Goal: Find specific page/section: Find specific page/section

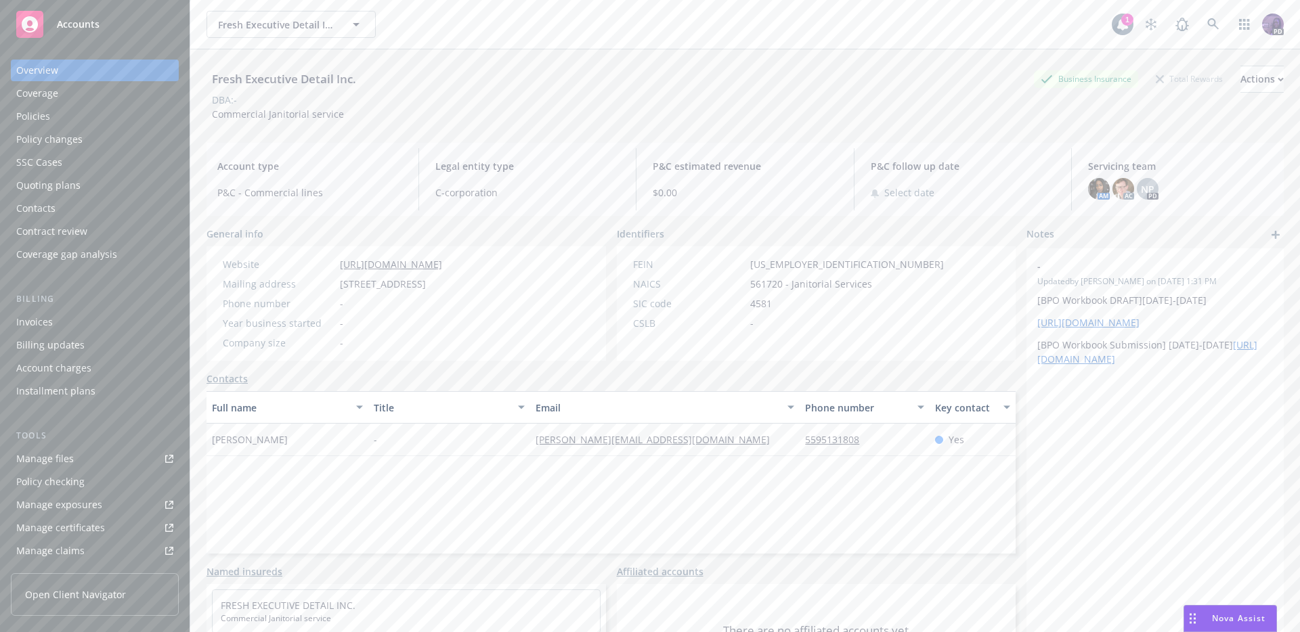
click at [432, 28] on div "Fresh Executive Detail Inc. Fresh Executive Detail Inc." at bounding box center [658, 24] width 905 height 27
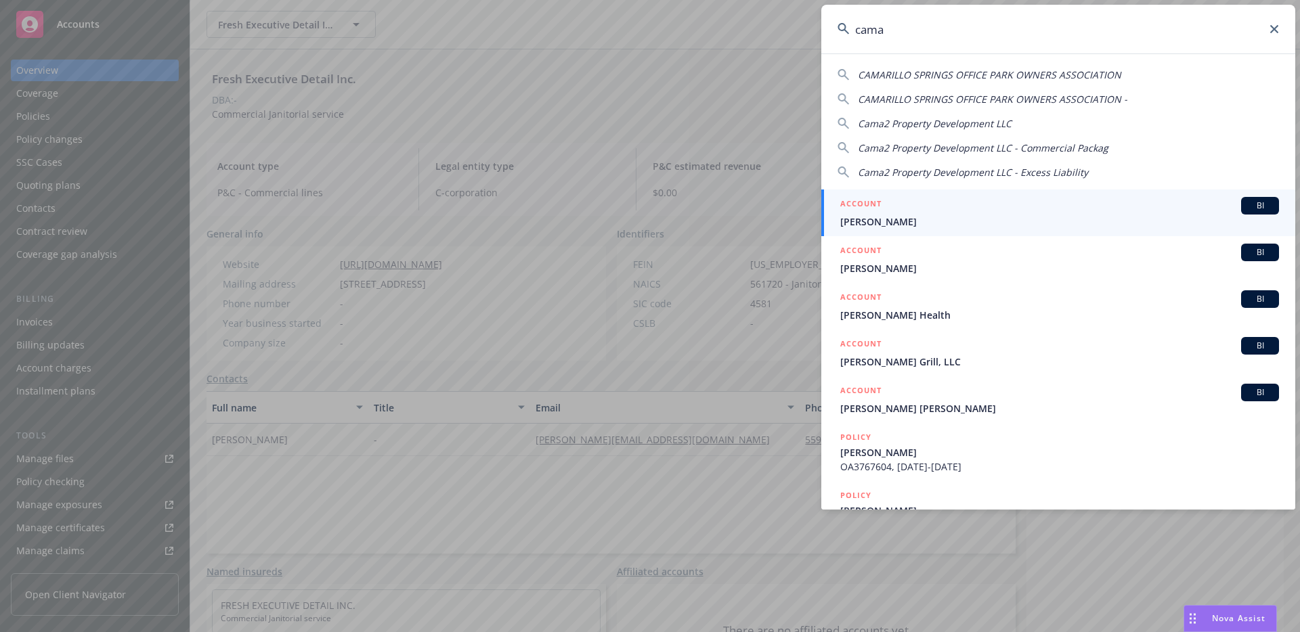
type input "cama2"
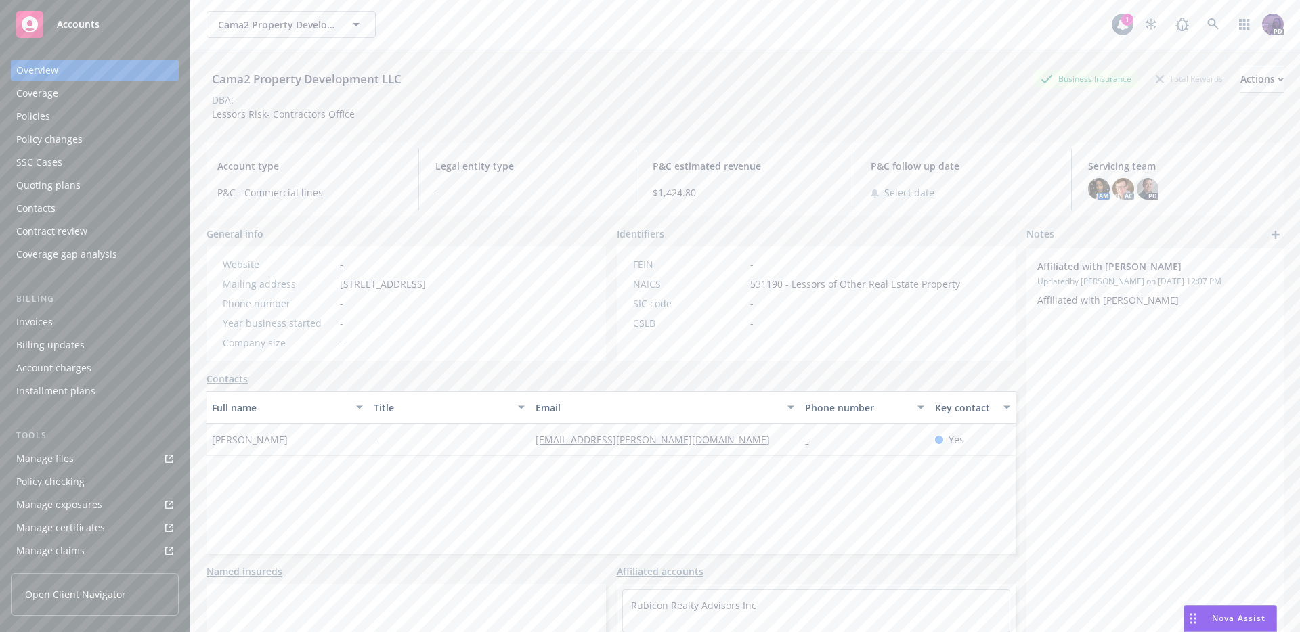
click at [98, 116] on div "Policies" at bounding box center [94, 117] width 157 height 22
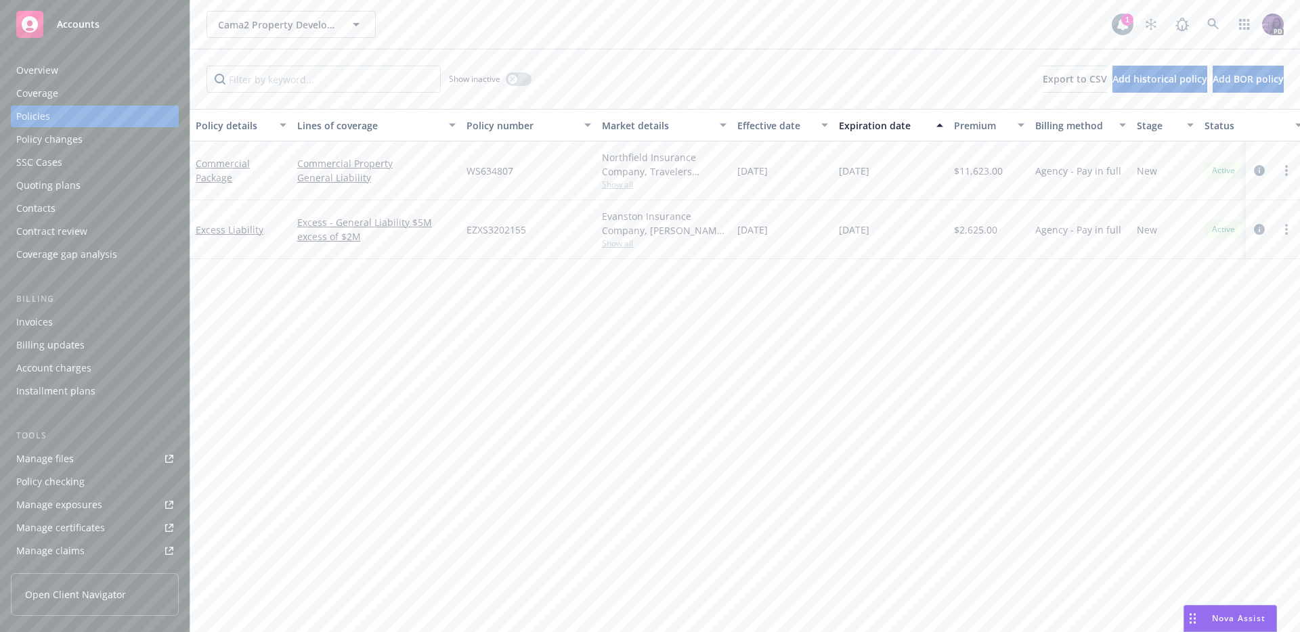
click at [455, 20] on div "Cama2 Property Development LLC Cama2 Property Development LLC" at bounding box center [658, 24] width 905 height 27
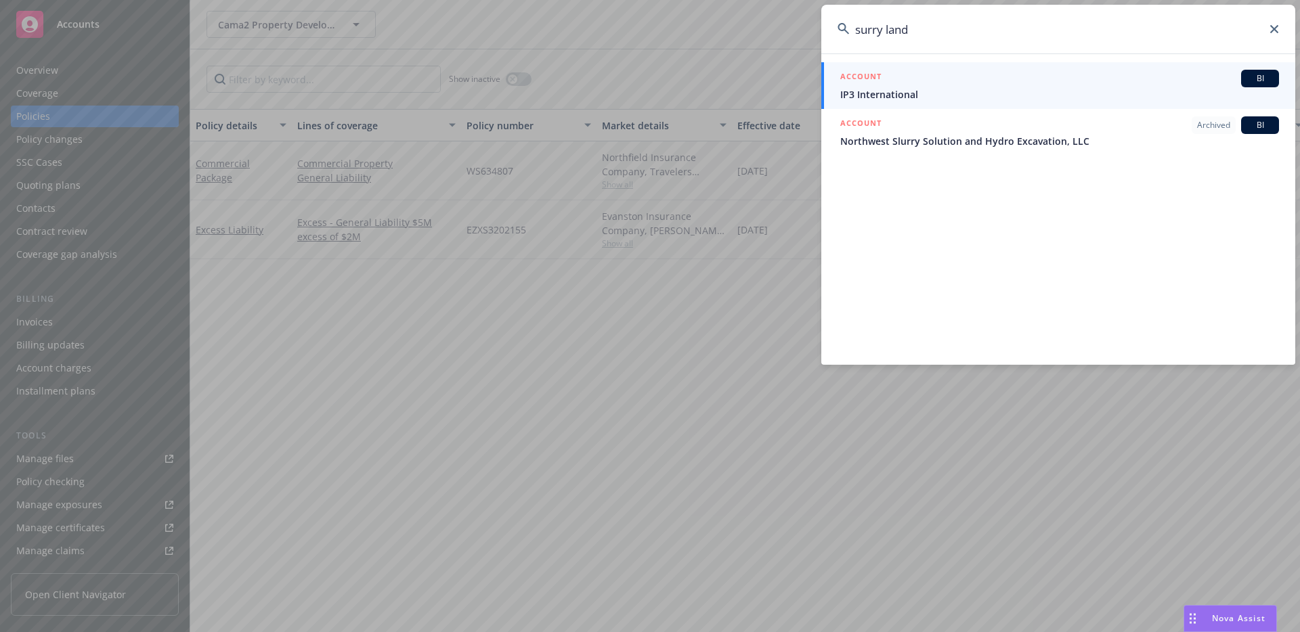
type input "surry land"
click at [909, 84] on div "ACCOUNT BI" at bounding box center [1059, 79] width 439 height 18
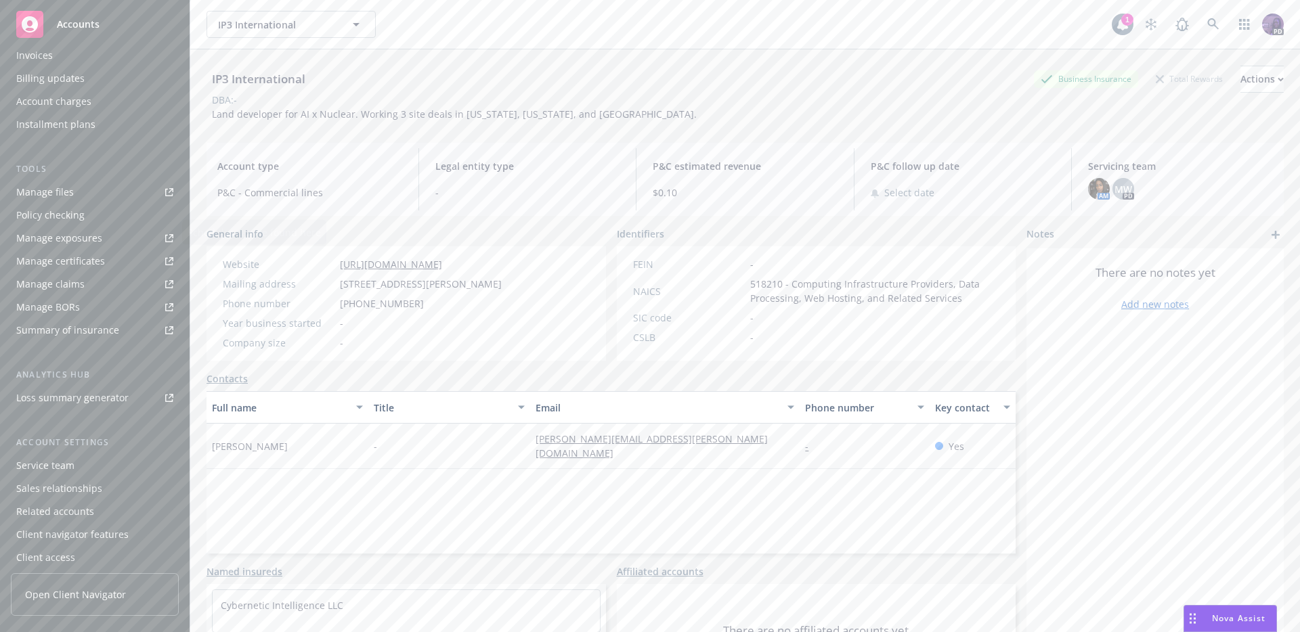
scroll to position [273, 0]
click at [113, 460] on div "Service team" at bounding box center [94, 460] width 157 height 22
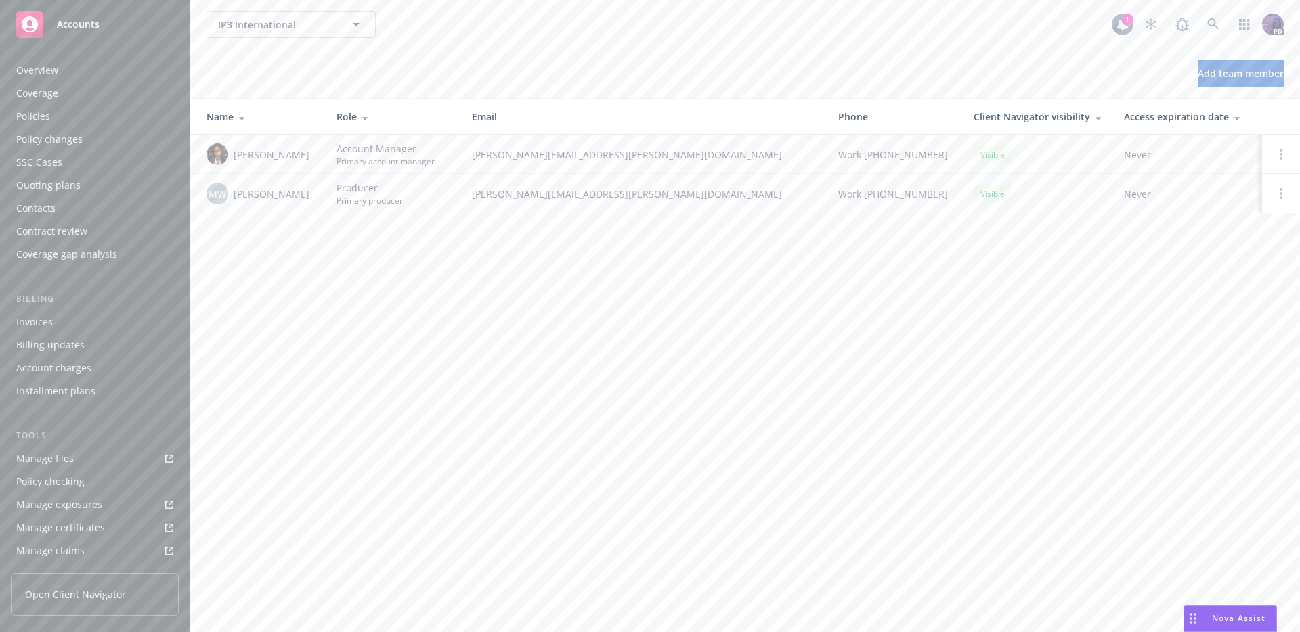
click at [95, 72] on div "Overview" at bounding box center [94, 71] width 157 height 22
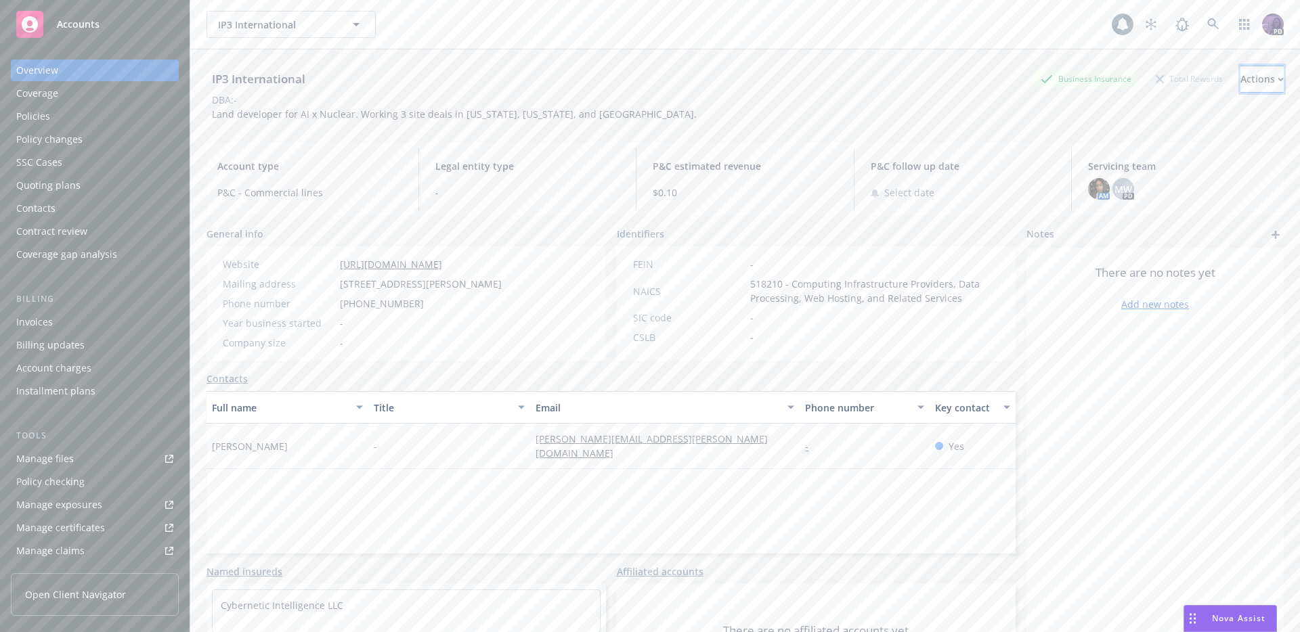
click at [1240, 81] on div "Actions" at bounding box center [1261, 79] width 43 height 26
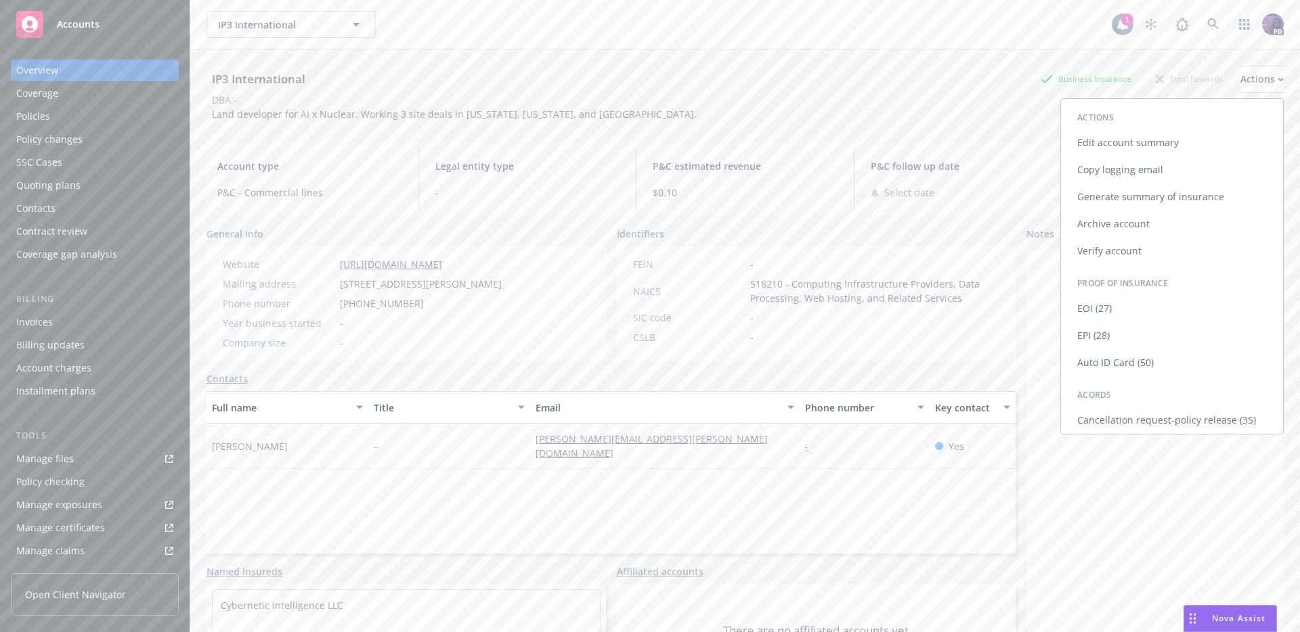
click at [1171, 163] on link "Copy logging email" at bounding box center [1172, 169] width 222 height 27
